Goal: Information Seeking & Learning: Learn about a topic

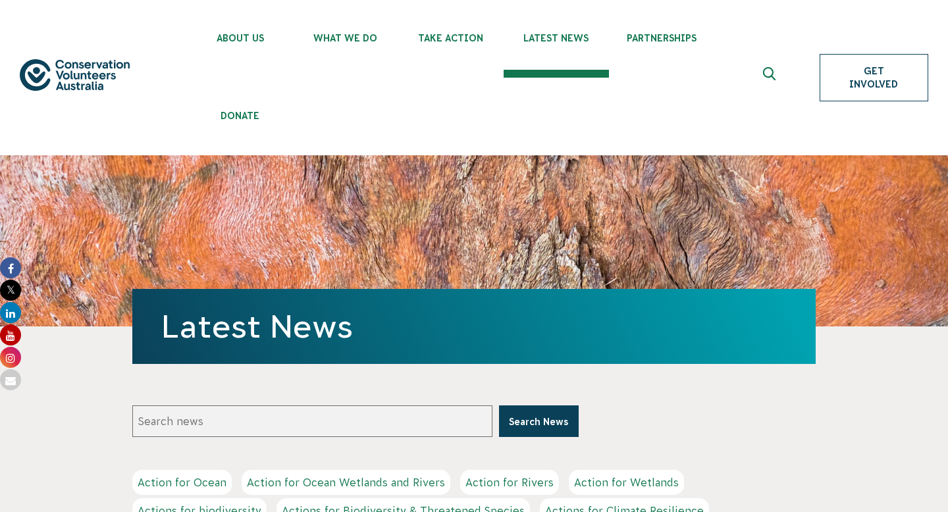
click at [844, 55] on link "Get Involved" at bounding box center [873, 77] width 109 height 47
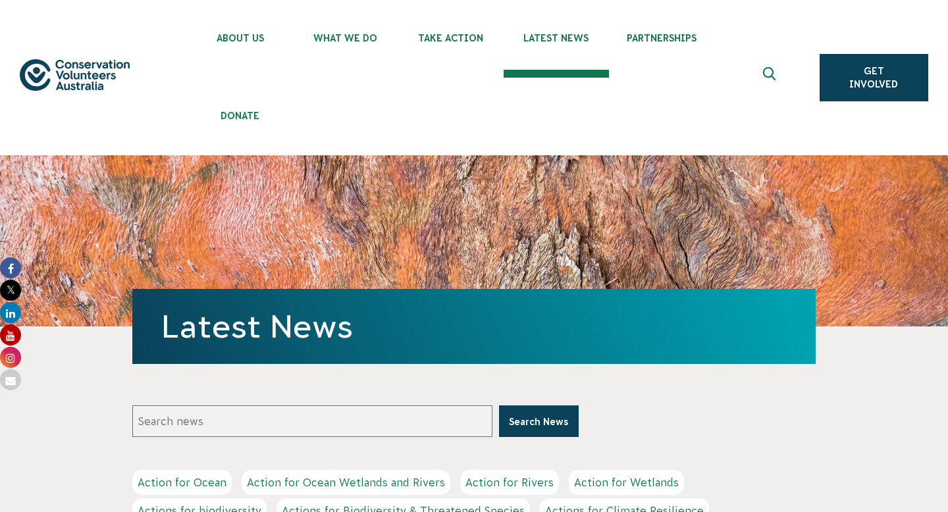
click at [766, 70] on icon "Expand search box" at bounding box center [770, 77] width 16 height 20
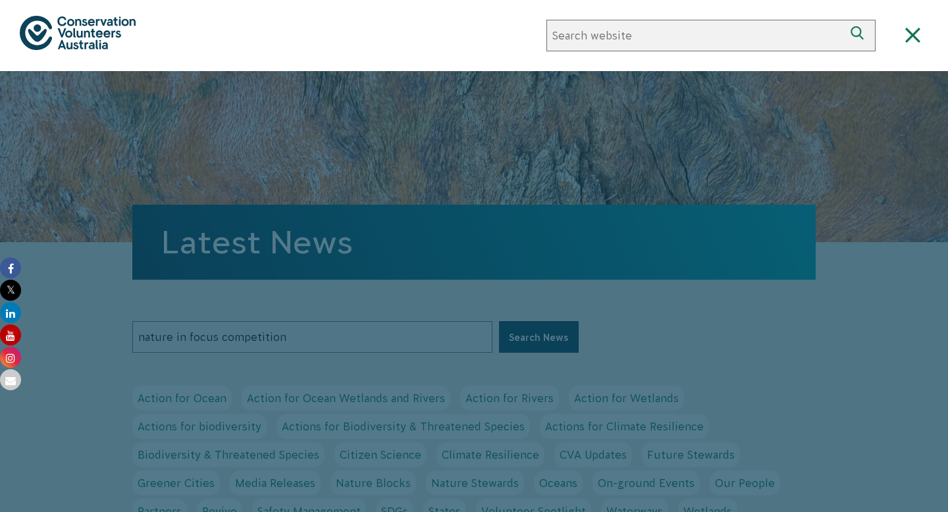
type input "nature in focus competition"
click at [499, 321] on button "Search News" at bounding box center [539, 337] width 80 height 32
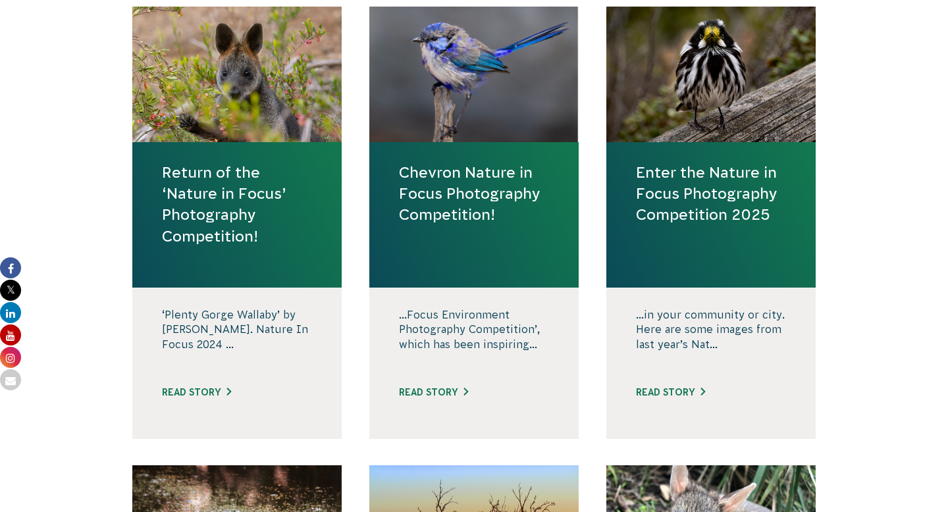
scroll to position [617, 0]
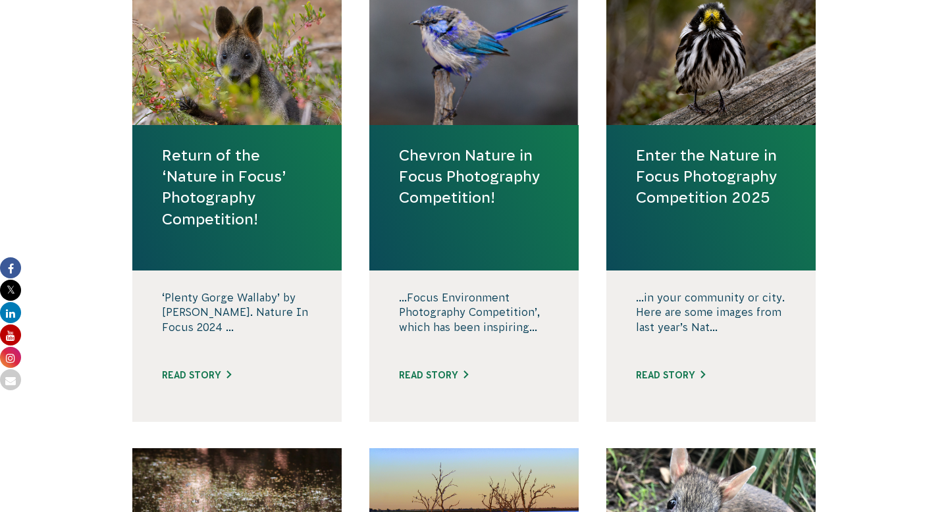
click at [244, 165] on link "Return of the ‘Nature in Focus’ Photography Competition!" at bounding box center [237, 187] width 150 height 85
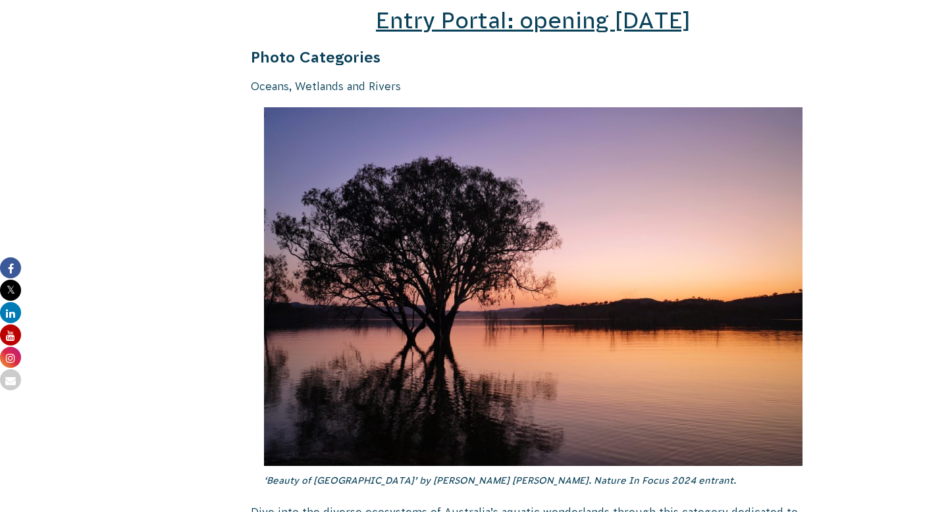
scroll to position [2063, 0]
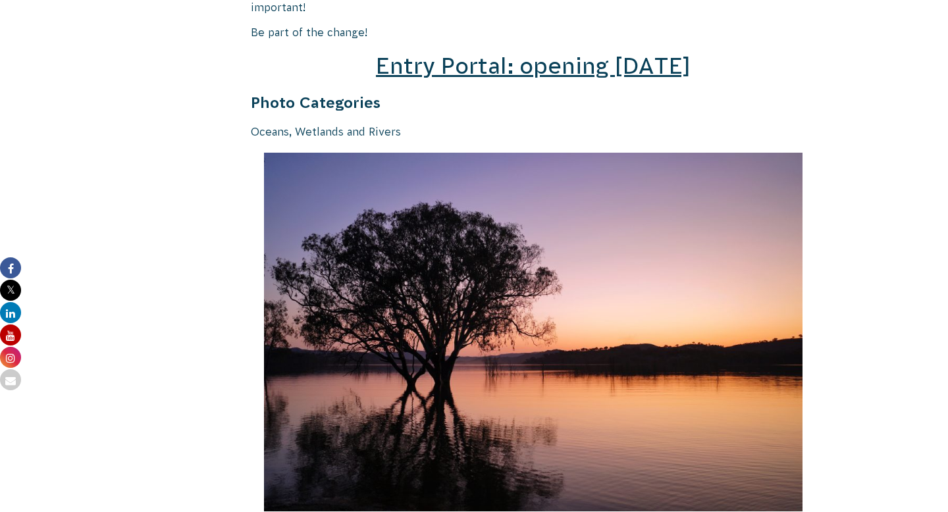
click at [478, 53] on span "Entry Portal: opening [DATE]" at bounding box center [533, 65] width 315 height 25
